Goal: Find specific page/section: Find specific page/section

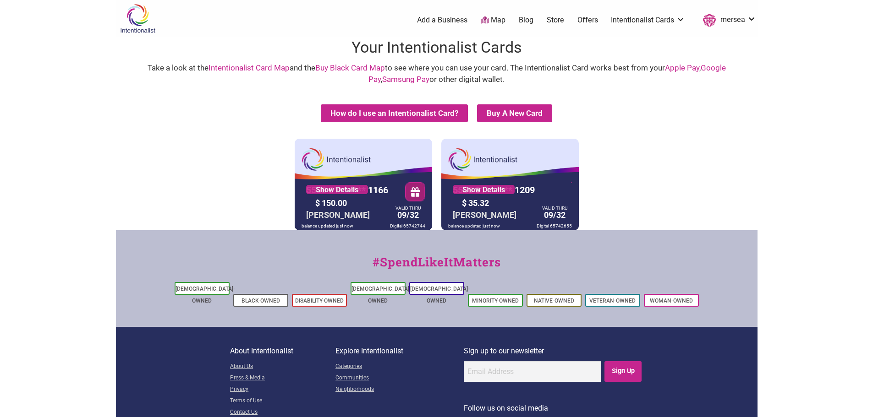
click at [126, 22] on img at bounding box center [138, 19] width 44 height 30
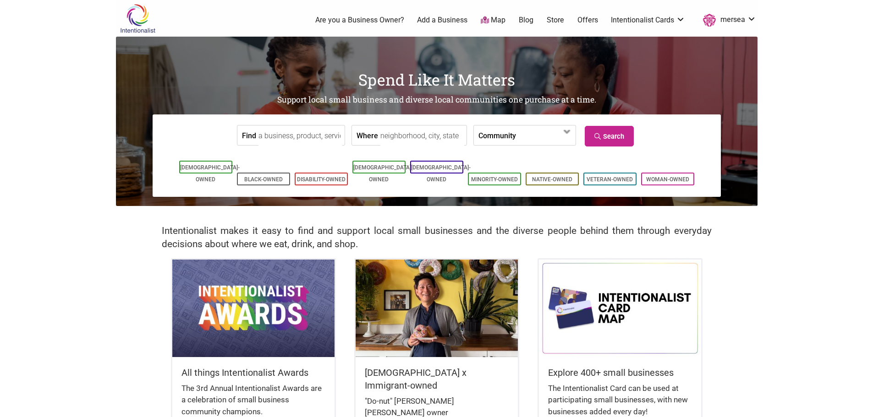
click at [315, 137] on input "Find" at bounding box center [300, 136] width 84 height 21
type input "needlepoint"
click at [614, 139] on link "Search" at bounding box center [609, 136] width 49 height 21
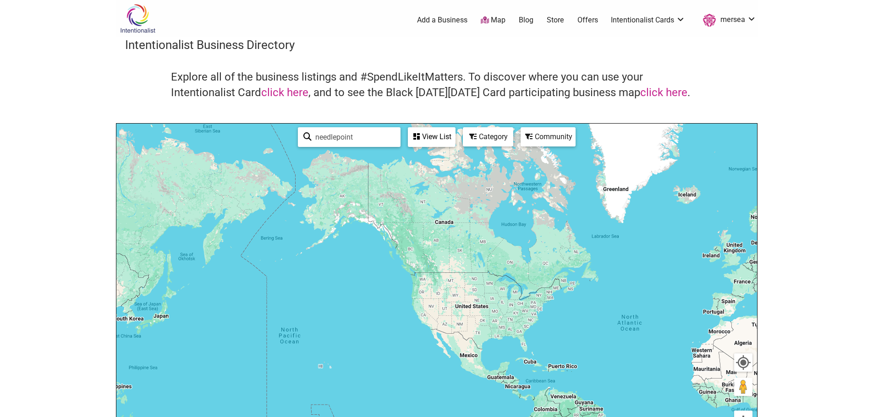
click at [432, 137] on div "View List" at bounding box center [432, 136] width 46 height 17
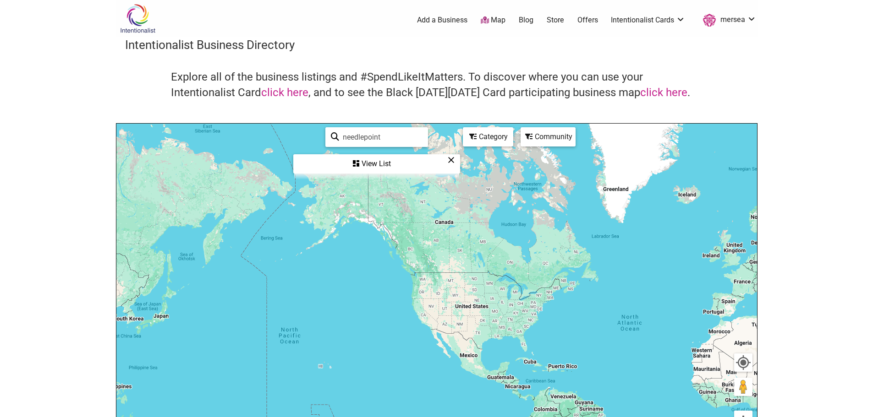
click at [389, 137] on input "needlepoint" at bounding box center [380, 137] width 83 height 18
drag, startPoint x: 397, startPoint y: 137, endPoint x: 327, endPoint y: 125, distance: 71.1
click at [327, 125] on div "needlepoint See All View List Sorry...nothing found." at bounding box center [376, 151] width 165 height 54
type input "thread"
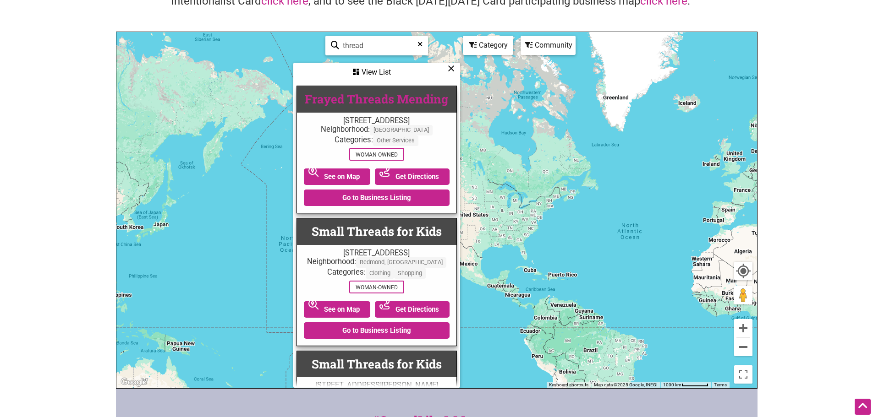
click at [375, 100] on link "Frayed Threads Mending" at bounding box center [376, 99] width 143 height 16
